Goal: Information Seeking & Learning: Learn about a topic

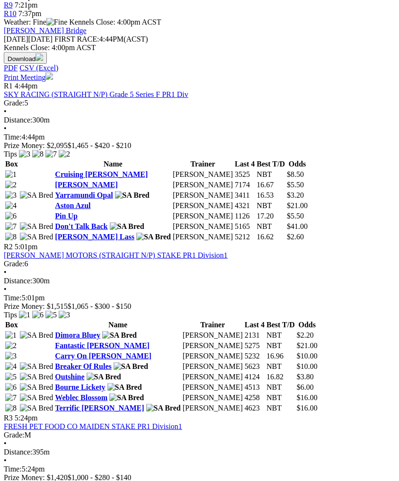
scroll to position [416, 0]
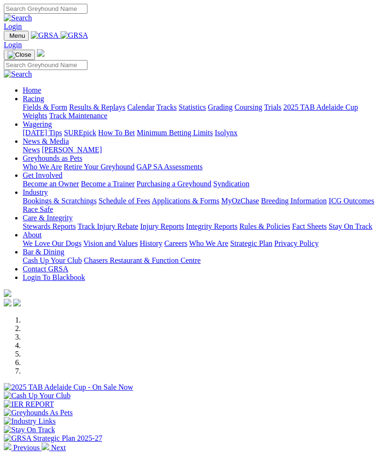
scroll to position [277, 0]
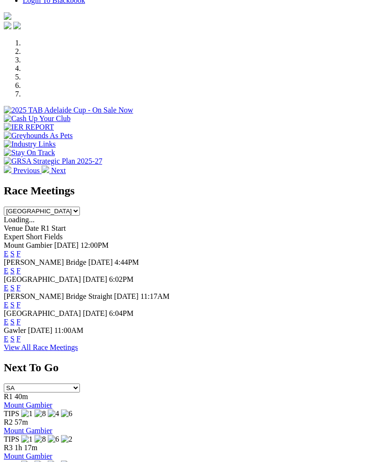
click at [21, 335] on link "F" at bounding box center [19, 339] width 4 height 8
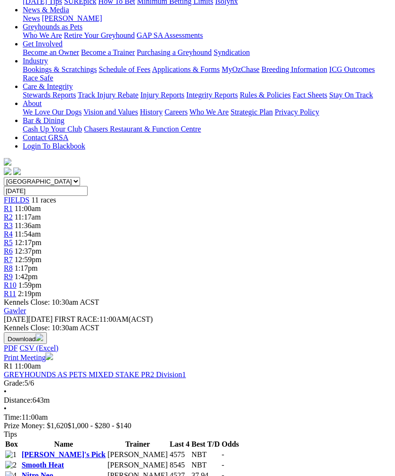
scroll to position [148, 0]
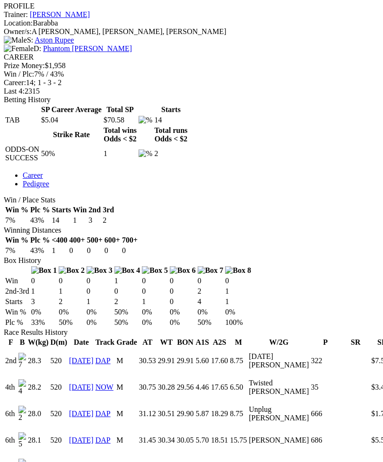
scroll to position [380, 0]
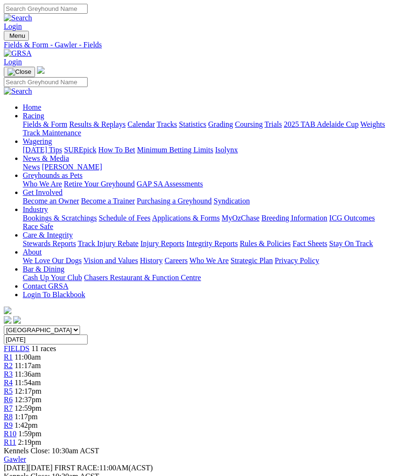
scroll to position [149, 0]
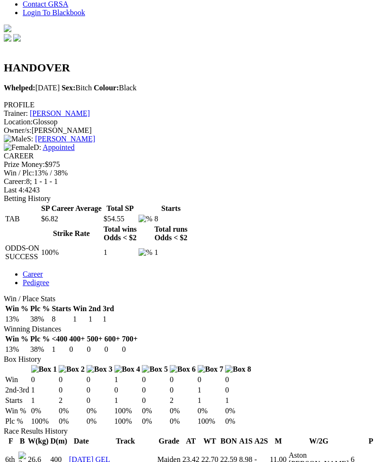
scroll to position [281, 0]
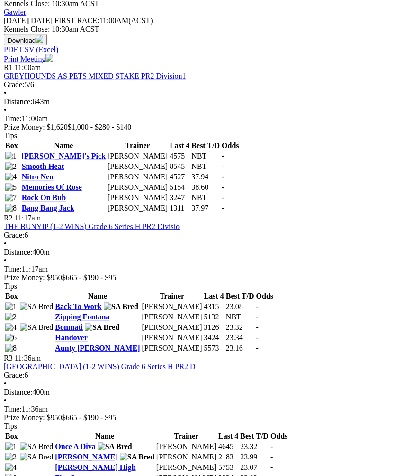
scroll to position [444, 0]
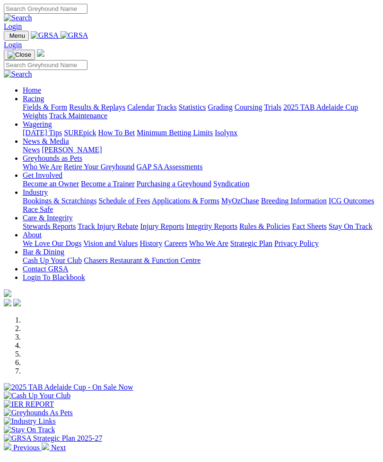
scroll to position [277, 0]
